Goal: Communication & Community: Answer question/provide support

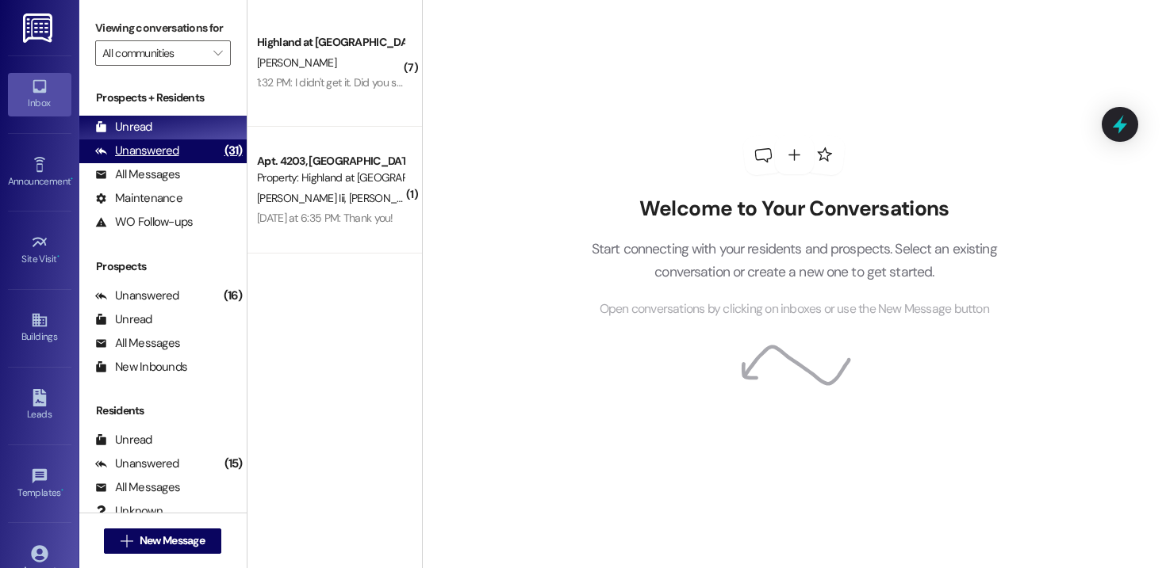
click at [138, 159] on div "Unanswered" at bounding box center [137, 151] width 84 height 17
click at [141, 136] on div "Unread" at bounding box center [123, 127] width 57 height 17
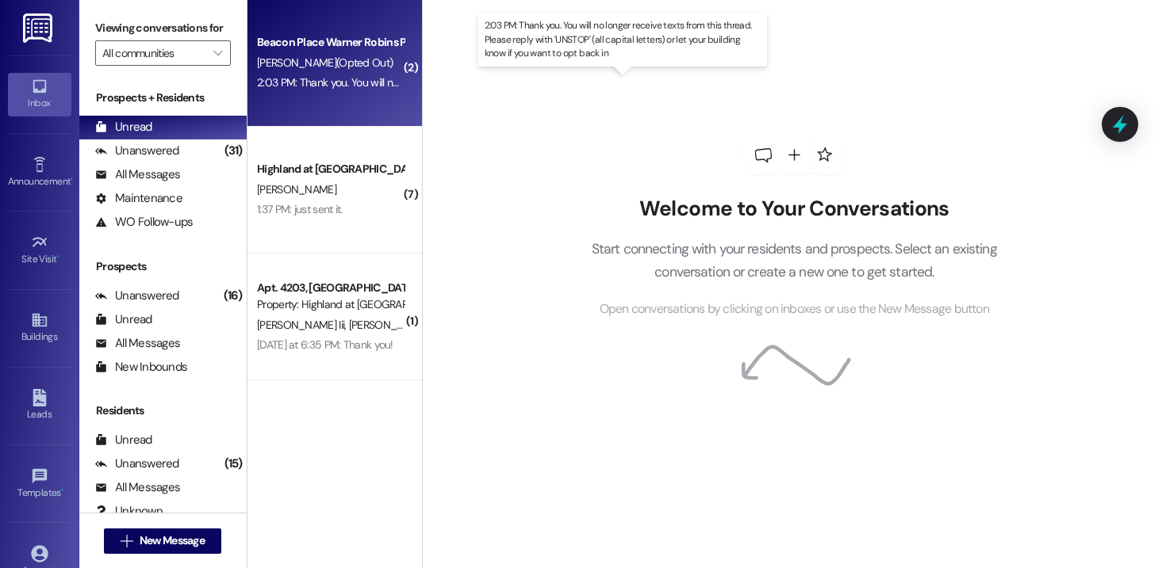
click at [335, 88] on div "2:03 PM: Thank you. You will no longer receive texts from this thread. Please r…" at bounding box center [633, 82] width 752 height 14
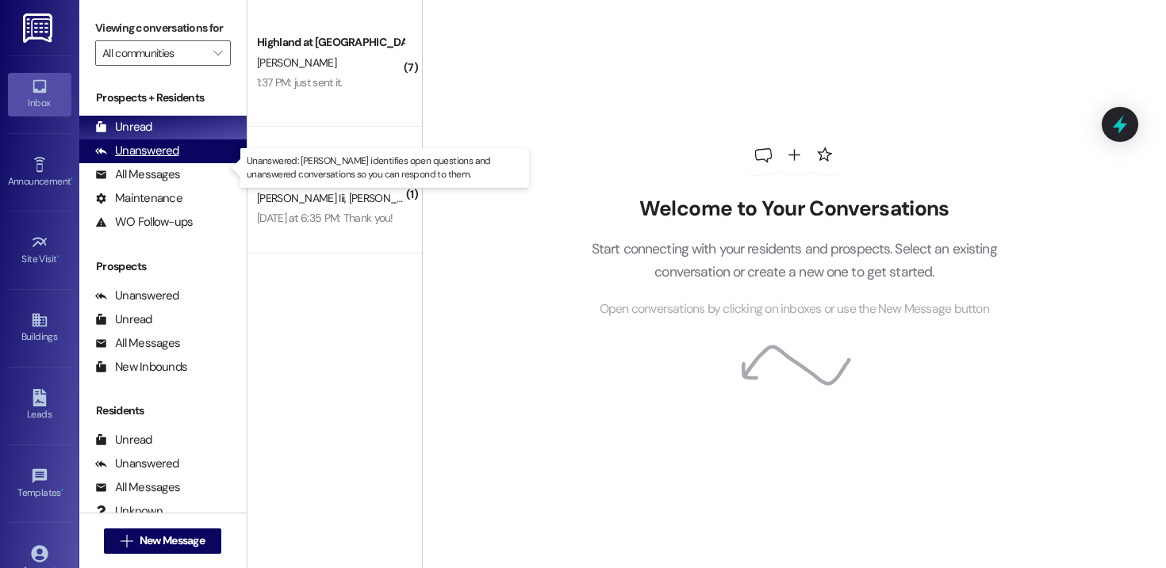
click at [146, 159] on div "Unanswered" at bounding box center [137, 151] width 84 height 17
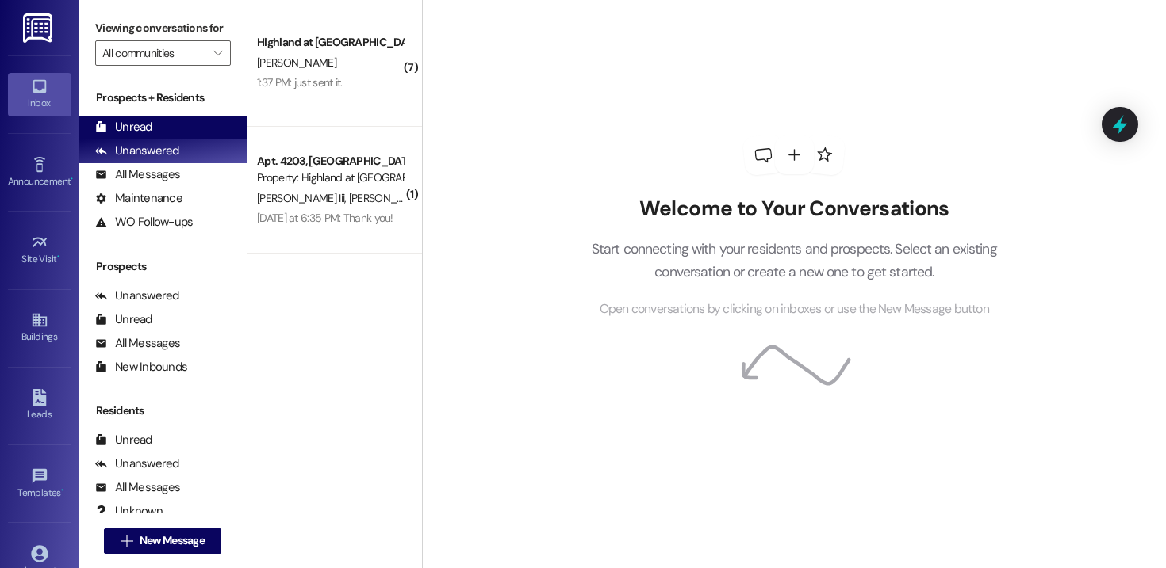
click at [142, 136] on div "Unread" at bounding box center [123, 127] width 57 height 17
